Goal: Task Accomplishment & Management: Manage account settings

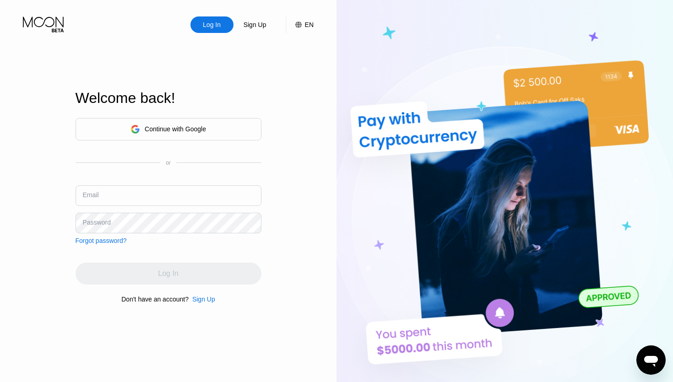
click at [159, 197] on input "text" at bounding box center [169, 195] width 186 height 21
click at [174, 125] on div "Continue with Google" at bounding box center [175, 128] width 61 height 7
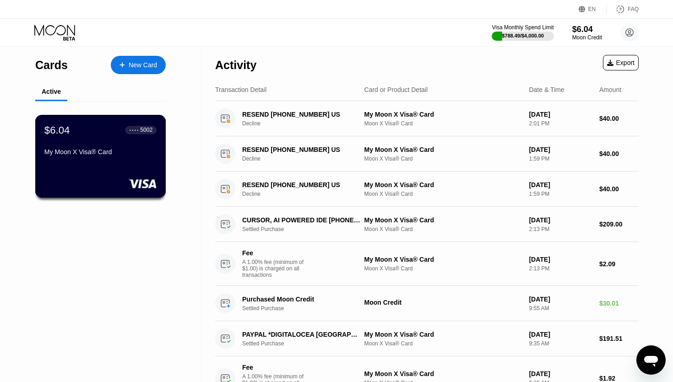
click at [99, 153] on div "My Moon X Visa® Card" at bounding box center [100, 151] width 112 height 7
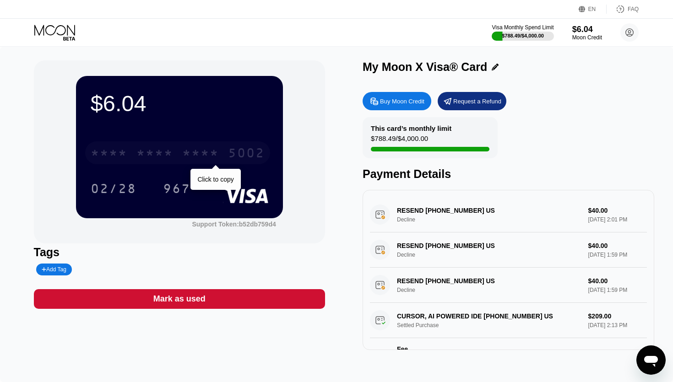
click at [137, 160] on div "* * * *" at bounding box center [154, 154] width 37 height 15
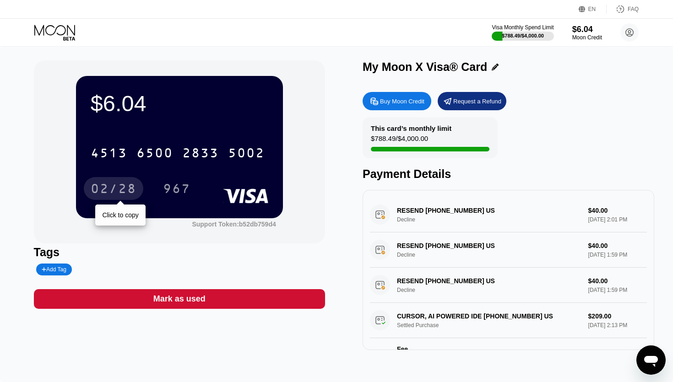
click at [118, 186] on div "02/28" at bounding box center [114, 190] width 46 height 15
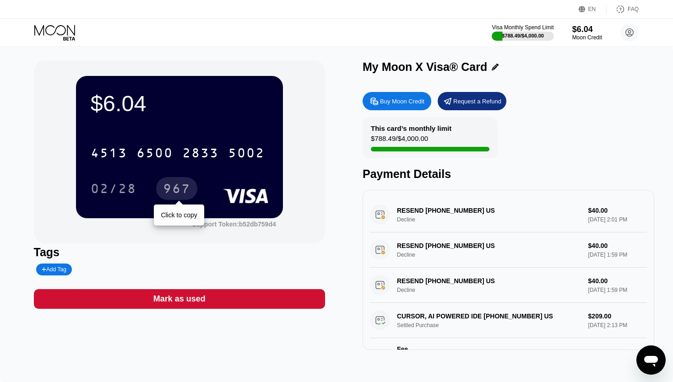
click at [178, 191] on div "967" at bounding box center [176, 190] width 27 height 15
click at [71, 32] on icon at bounding box center [55, 33] width 43 height 16
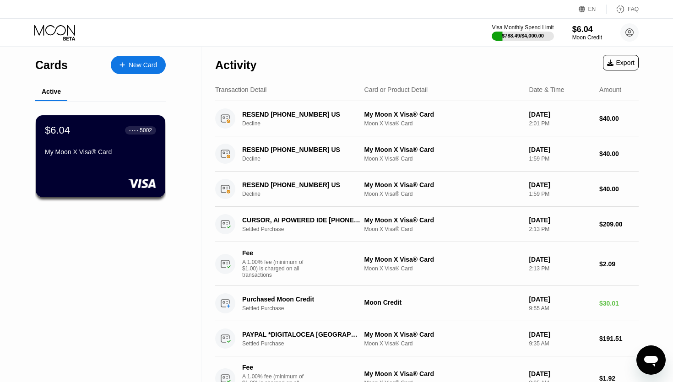
click at [137, 71] on div "New Card" at bounding box center [138, 65] width 55 height 18
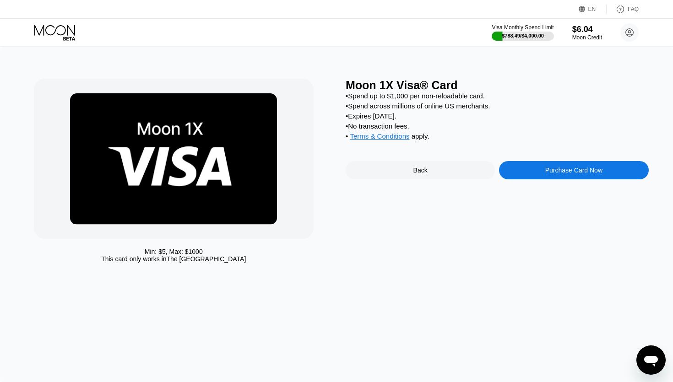
click at [434, 179] on div "Back" at bounding box center [420, 170] width 149 height 18
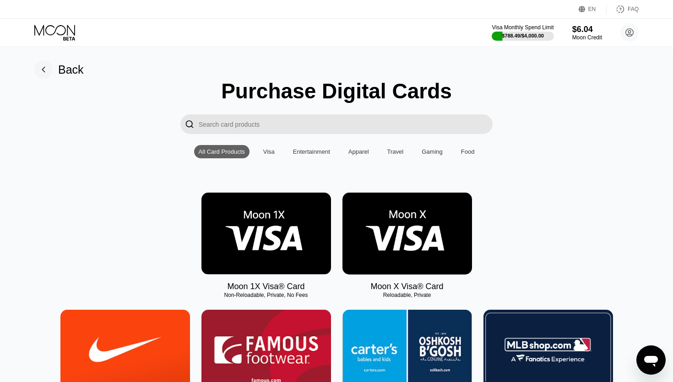
click at [398, 223] on img at bounding box center [408, 234] width 130 height 82
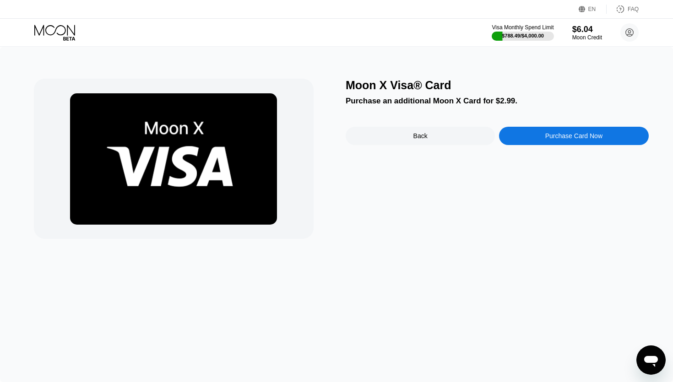
click at [458, 139] on div "Back" at bounding box center [420, 136] width 149 height 18
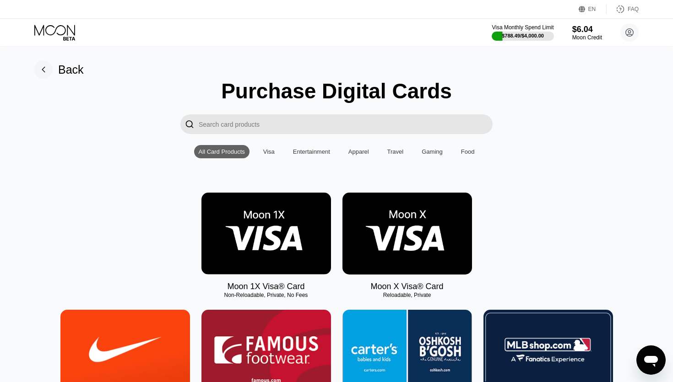
click at [324, 236] on img at bounding box center [267, 234] width 130 height 82
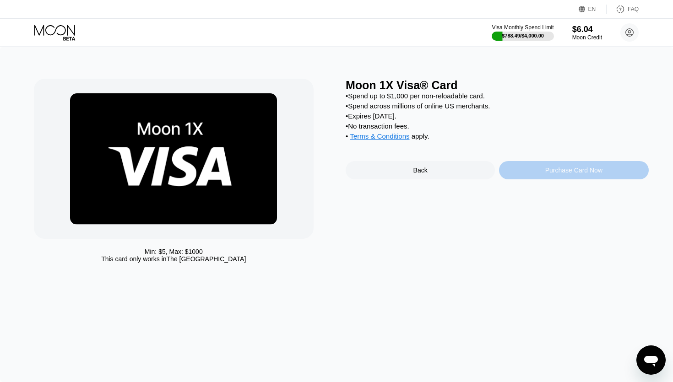
click at [510, 174] on div "Purchase Card Now" at bounding box center [573, 170] width 149 height 18
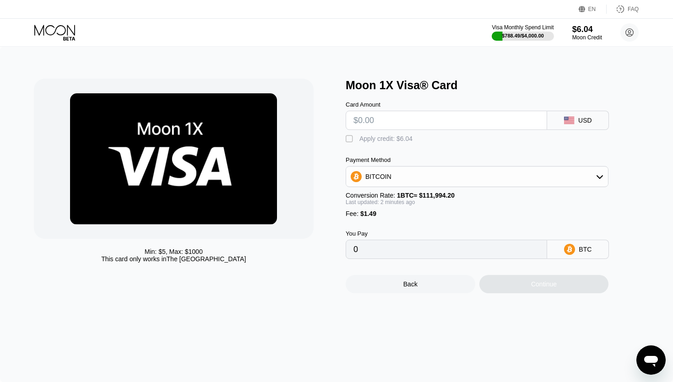
click at [44, 30] on icon at bounding box center [54, 30] width 41 height 11
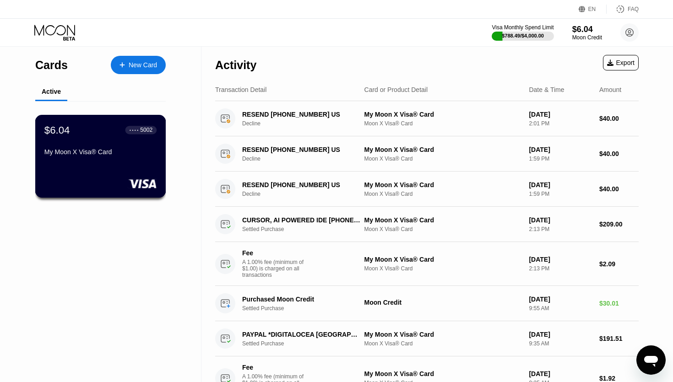
click at [115, 158] on div "My Moon X Visa® Card" at bounding box center [100, 153] width 112 height 11
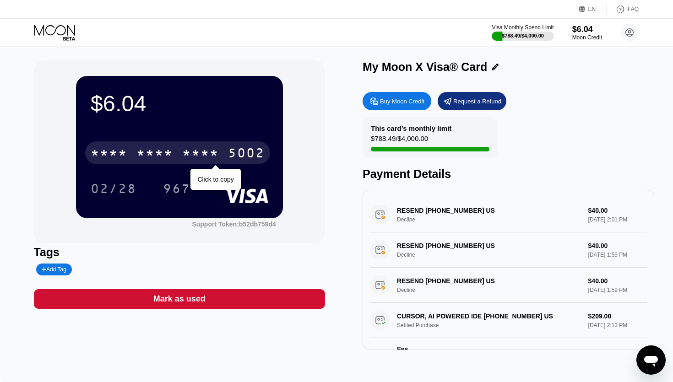
click at [150, 158] on div "* * * *" at bounding box center [154, 154] width 37 height 15
click at [150, 158] on div "6500" at bounding box center [154, 154] width 37 height 15
click at [150, 158] on div "* * * *" at bounding box center [154, 154] width 37 height 15
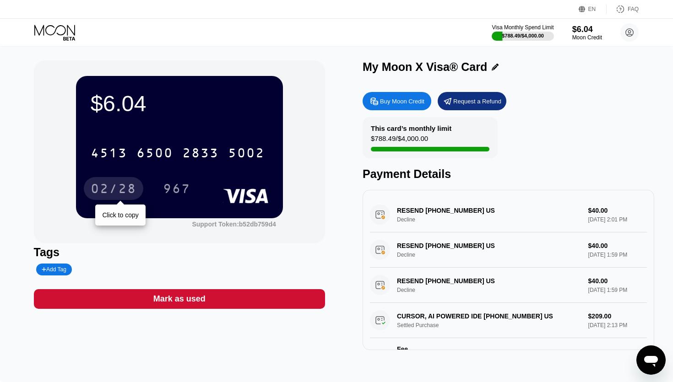
click at [112, 187] on div "02/28" at bounding box center [114, 190] width 46 height 15
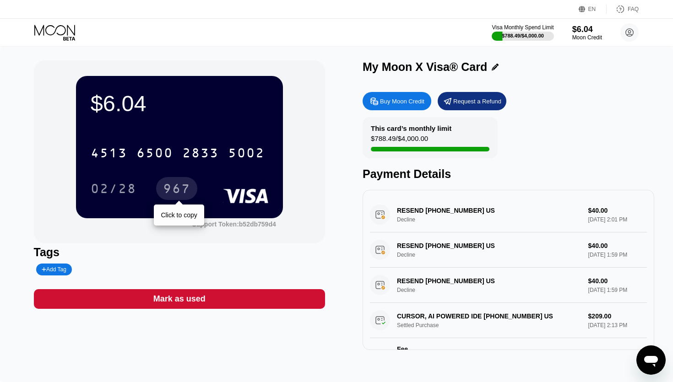
click at [192, 194] on div "967" at bounding box center [176, 188] width 41 height 23
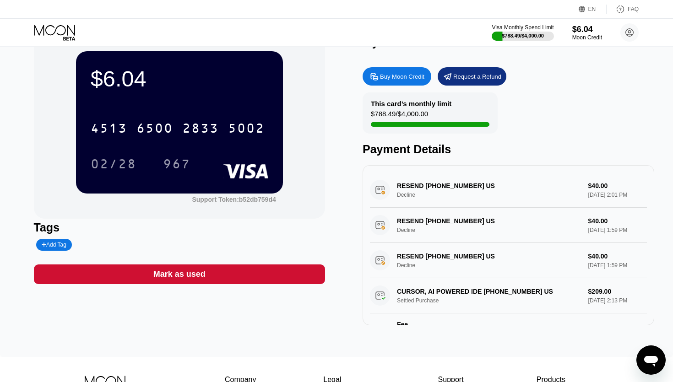
scroll to position [31, 0]
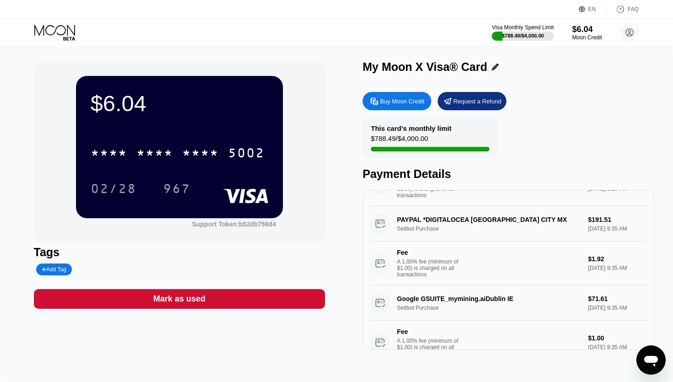
scroll to position [177, 0]
click at [518, 27] on div "Visa Monthly Spend Limit" at bounding box center [522, 27] width 63 height 6
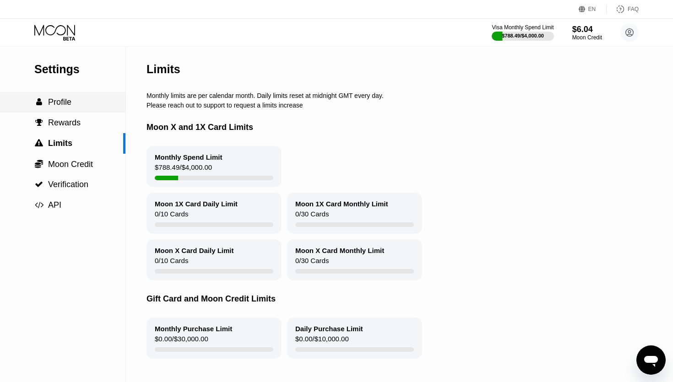
click at [110, 100] on div " Profile" at bounding box center [62, 103] width 125 height 10
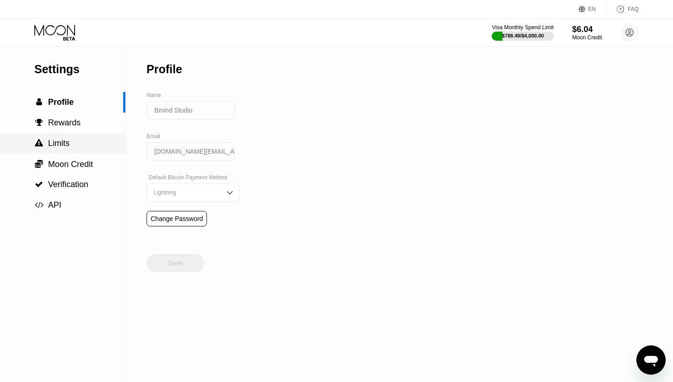
click at [98, 143] on div " Limits" at bounding box center [62, 144] width 125 height 10
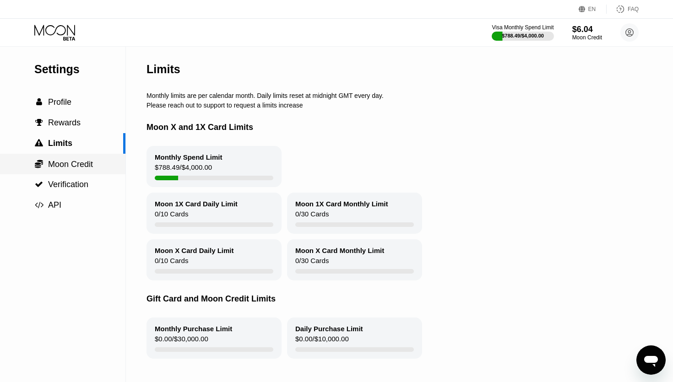
click at [97, 168] on div " Moon Credit" at bounding box center [62, 164] width 125 height 10
